Goal: Information Seeking & Learning: Check status

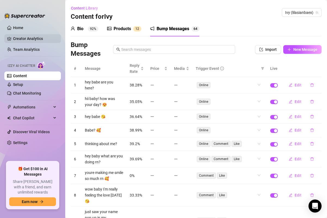
scroll to position [870, 0]
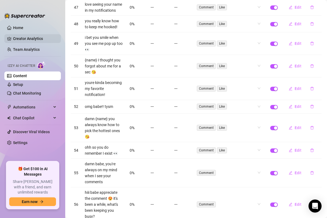
click at [30, 39] on link "Creator Analytics" at bounding box center [34, 38] width 43 height 9
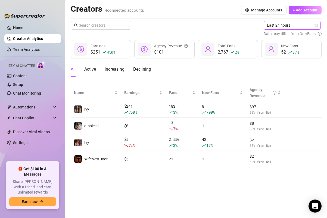
click at [275, 23] on span "Last 24 hours" at bounding box center [292, 25] width 51 height 8
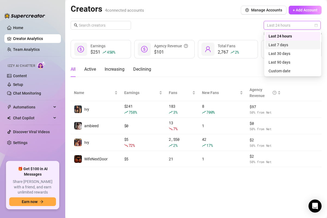
click at [277, 45] on div "Last 7 days" at bounding box center [292, 45] width 48 height 6
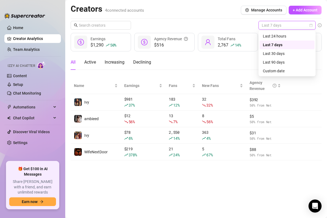
click at [277, 26] on span "Last 7 days" at bounding box center [287, 25] width 51 height 8
click at [277, 36] on div "Last 24 hours" at bounding box center [287, 36] width 48 height 6
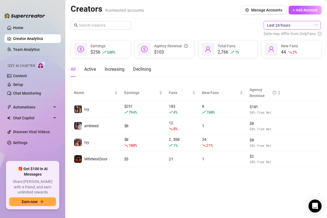
click at [275, 26] on span "Last 24 hours" at bounding box center [292, 25] width 51 height 8
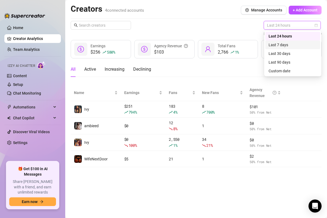
click at [278, 43] on div "Last 7 days" at bounding box center [292, 45] width 48 height 6
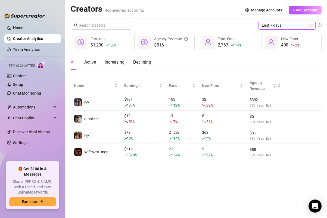
click at [276, 26] on span "Last 7 days" at bounding box center [287, 25] width 51 height 8
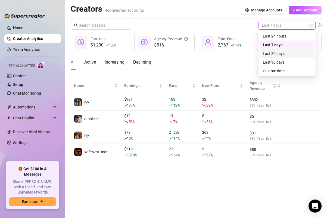
click at [276, 52] on div "Last 30 days" at bounding box center [287, 54] width 48 height 6
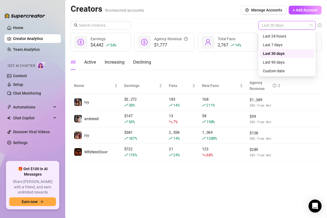
click at [274, 27] on span "Last 30 days" at bounding box center [287, 25] width 51 height 8
click at [274, 61] on div "Last 90 days" at bounding box center [287, 62] width 48 height 6
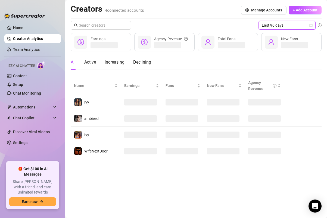
click at [271, 22] on span "Last 90 days" at bounding box center [287, 25] width 51 height 8
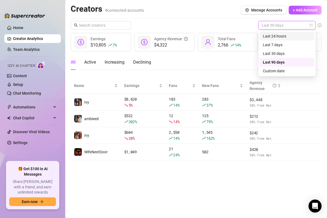
click at [275, 37] on div "Last 24 hours" at bounding box center [287, 36] width 48 height 6
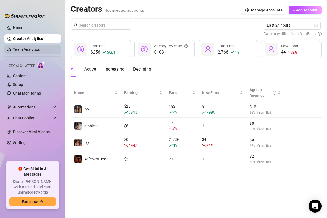
click at [40, 52] on link "Team Analytics" at bounding box center [26, 49] width 27 height 4
